Goal: Find specific page/section: Find specific page/section

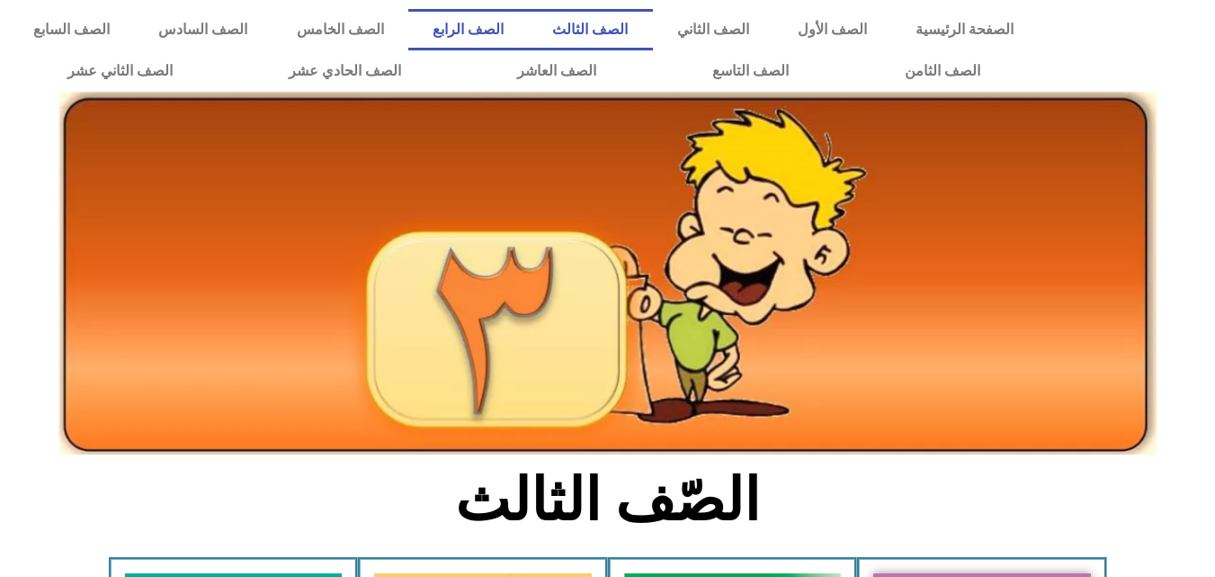
click at [528, 28] on link "الصف الرابع" at bounding box center [468, 29] width 120 height 41
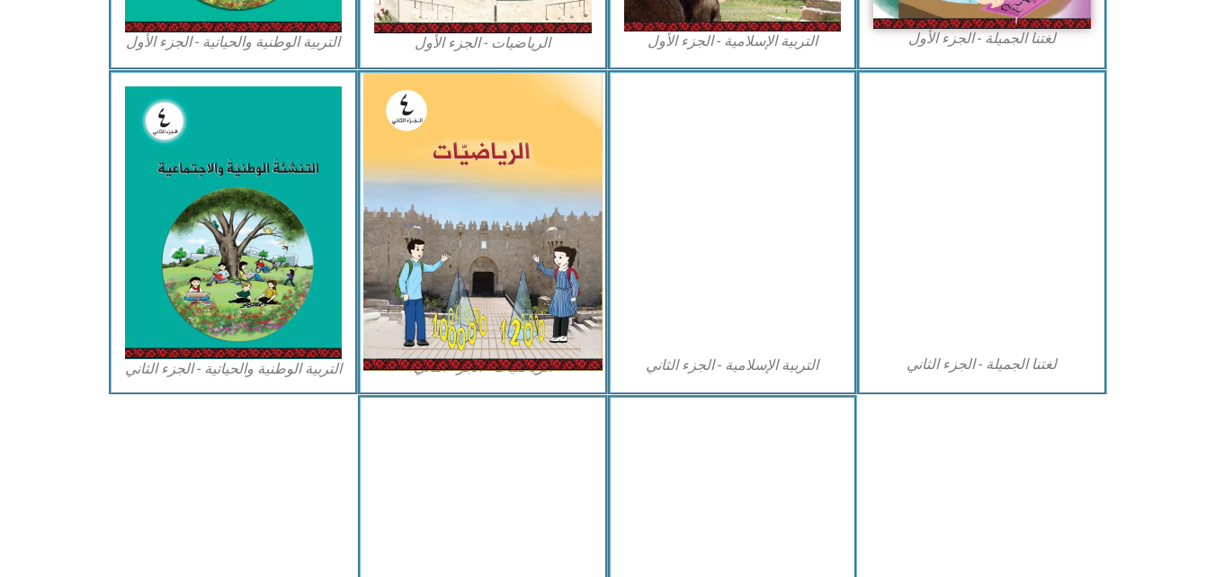
scroll to position [900, 0]
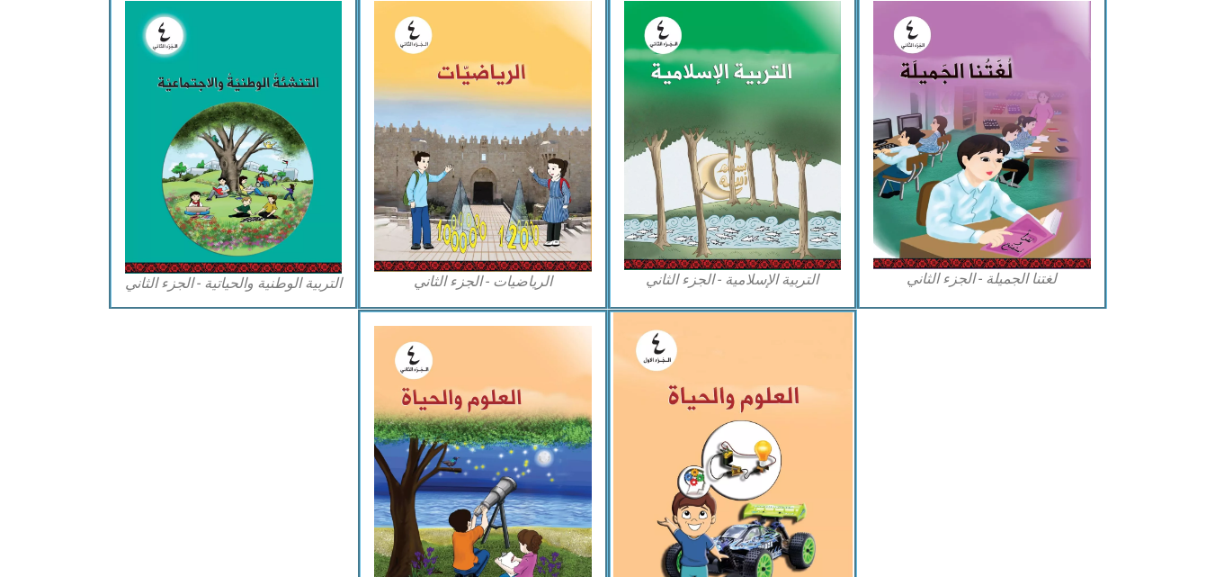
click at [679, 405] on img at bounding box center [732, 460] width 239 height 297
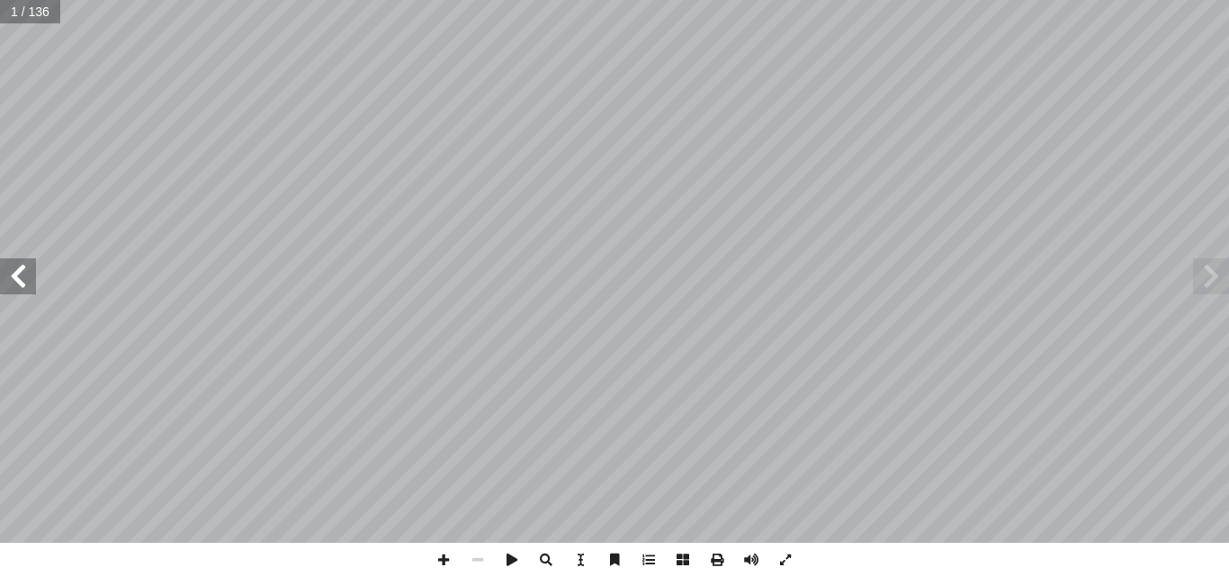
click at [21, 270] on span at bounding box center [18, 276] width 36 height 36
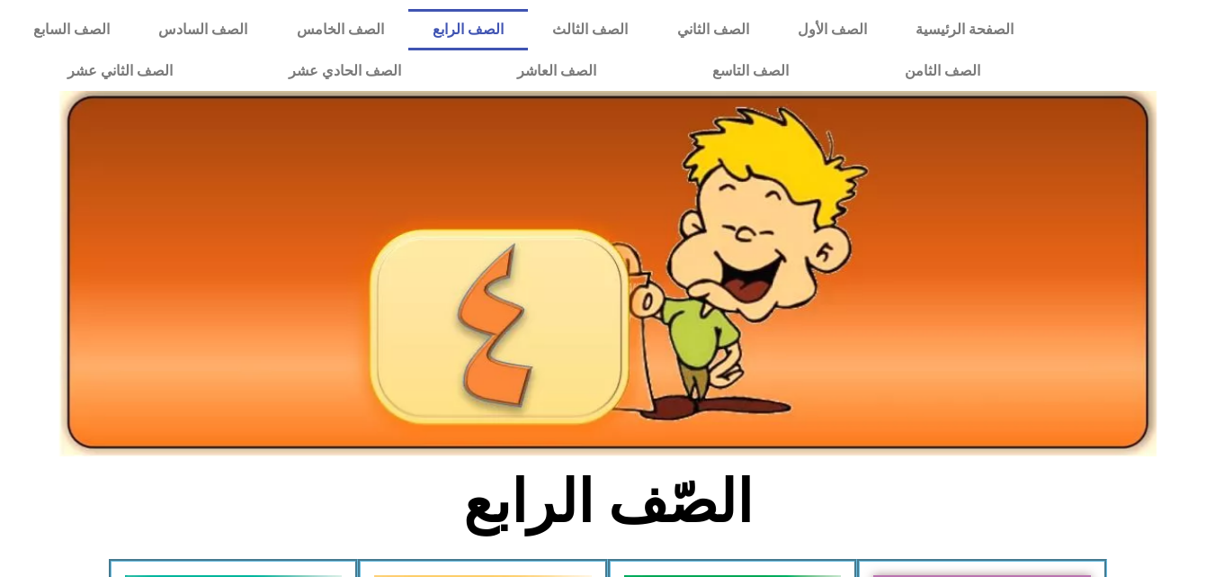
scroll to position [900, 0]
